Goal: Information Seeking & Learning: Learn about a topic

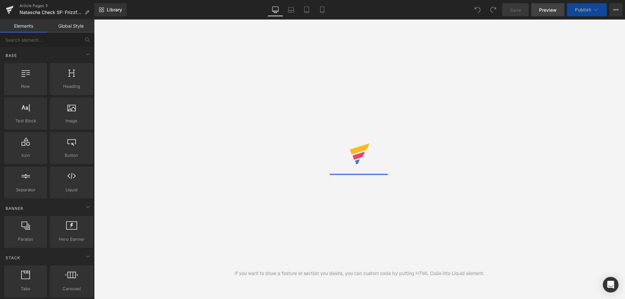
click at [549, 8] on span "Preview" at bounding box center [548, 10] width 18 height 7
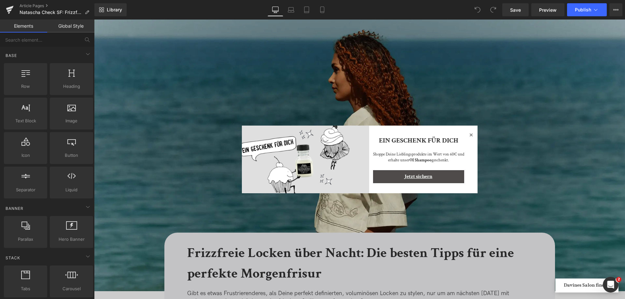
click at [472, 137] on icon at bounding box center [471, 135] width 8 height 8
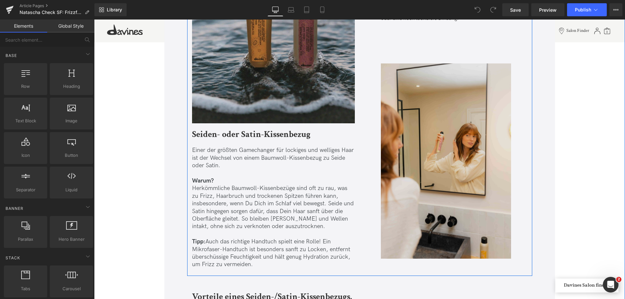
scroll to position [2051, 0]
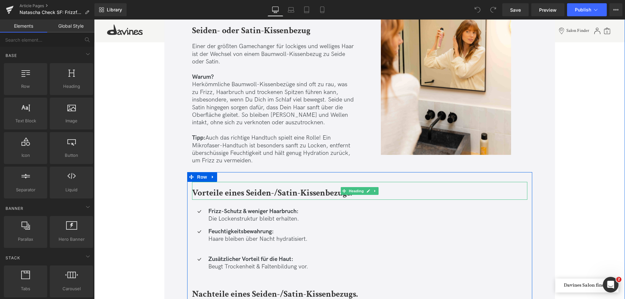
click at [279, 193] on b "Vorteile eines Seiden-/Satin-Kissenbezugs." at bounding box center [272, 192] width 160 height 11
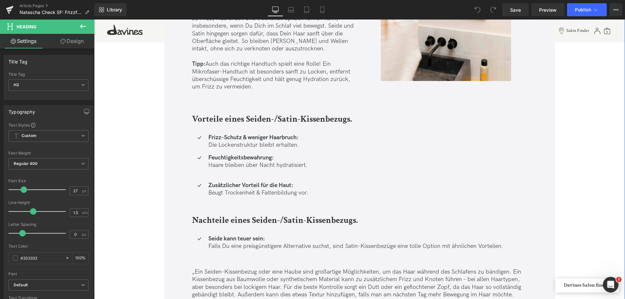
scroll to position [2083, 0]
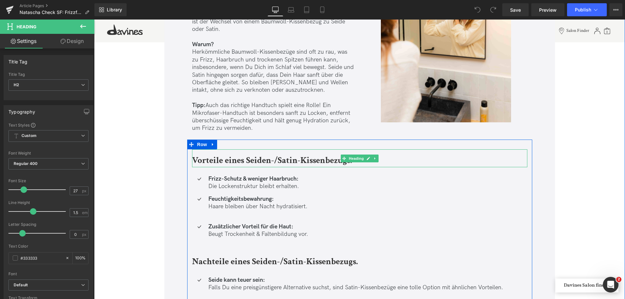
click at [328, 161] on b "Vorteile eines Seiden-/Satin-Kissenbezugs." at bounding box center [272, 160] width 160 height 11
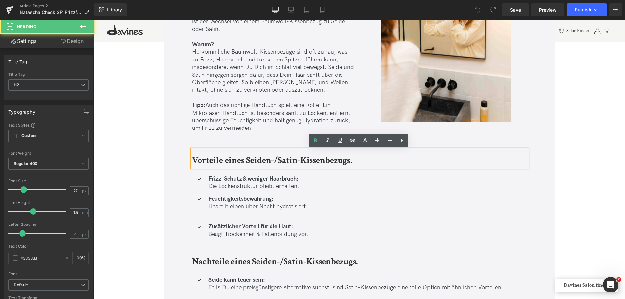
click at [364, 161] on h2 "Vorteile eines Seiden-/Satin-Kissenbezugs." at bounding box center [359, 160] width 335 height 13
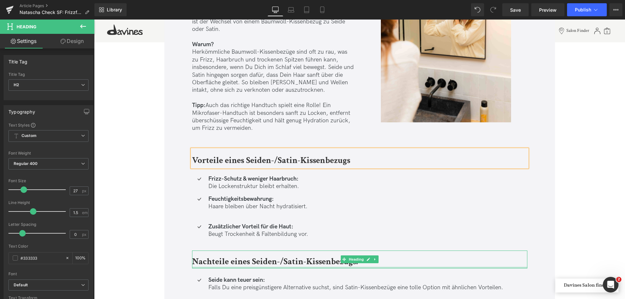
click at [416, 267] on div at bounding box center [359, 268] width 335 height 2
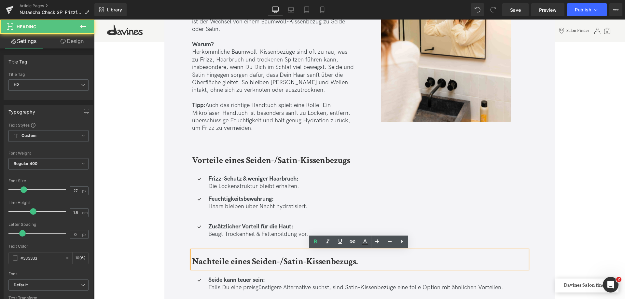
click at [406, 263] on h2 "Nachteile eines Seiden-/Satin-Kissenbezugs." at bounding box center [359, 261] width 335 height 13
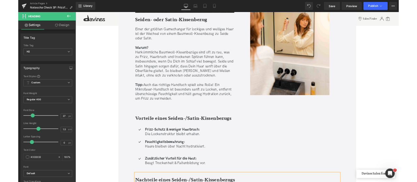
scroll to position [1986, 0]
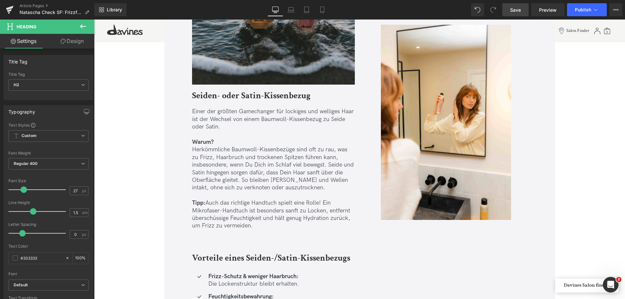
click at [521, 7] on link "Save" at bounding box center [515, 9] width 26 height 13
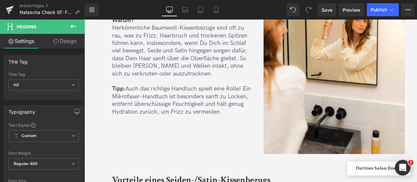
scroll to position [2017, 0]
